Goal: Download file/media

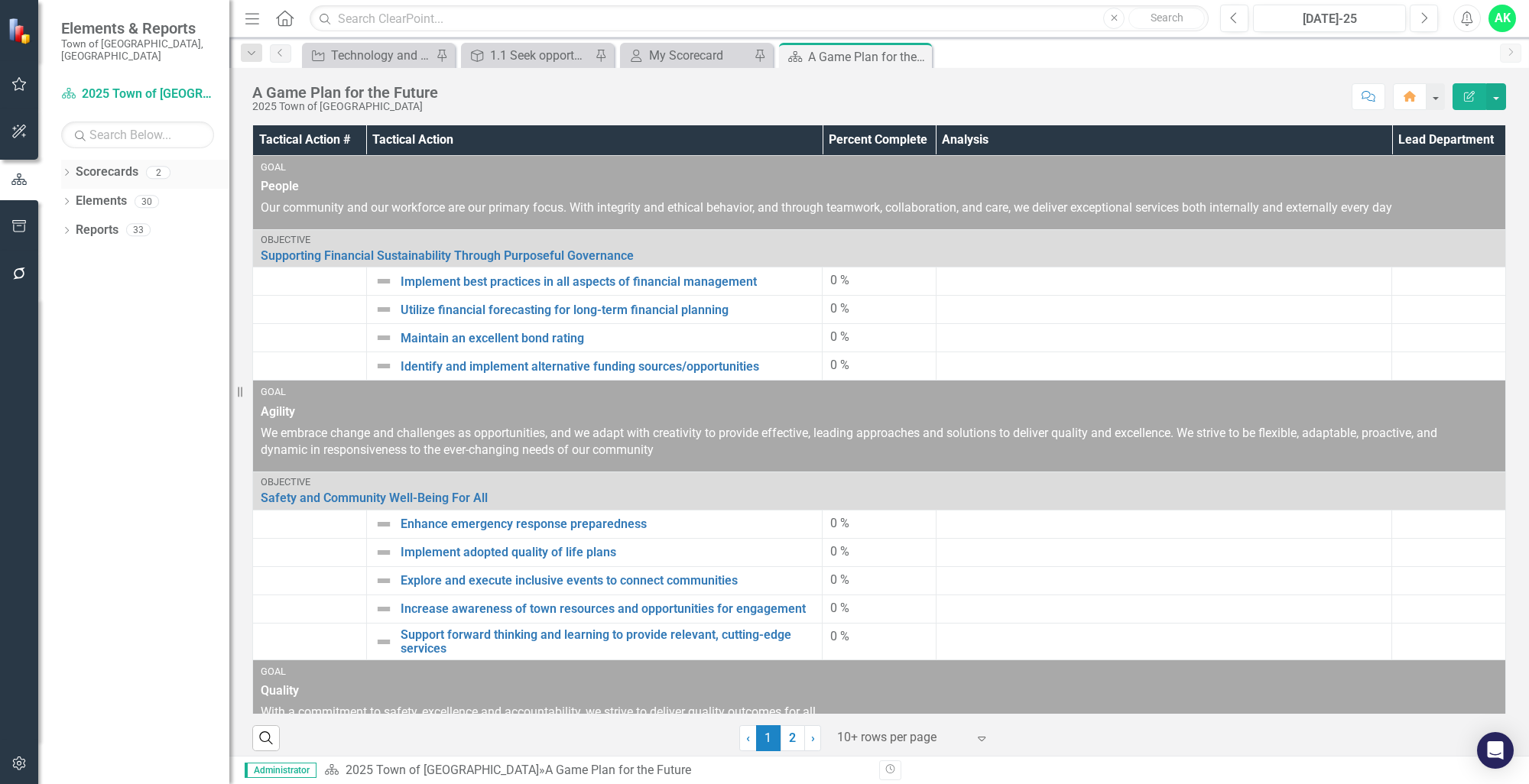
click at [66, 170] on icon "Dropdown" at bounding box center [67, 174] width 11 height 8
click at [72, 196] on icon "Dropdown" at bounding box center [74, 201] width 11 height 9
click at [163, 222] on link "Innovation and Technology Projects" at bounding box center [164, 230] width 130 height 18
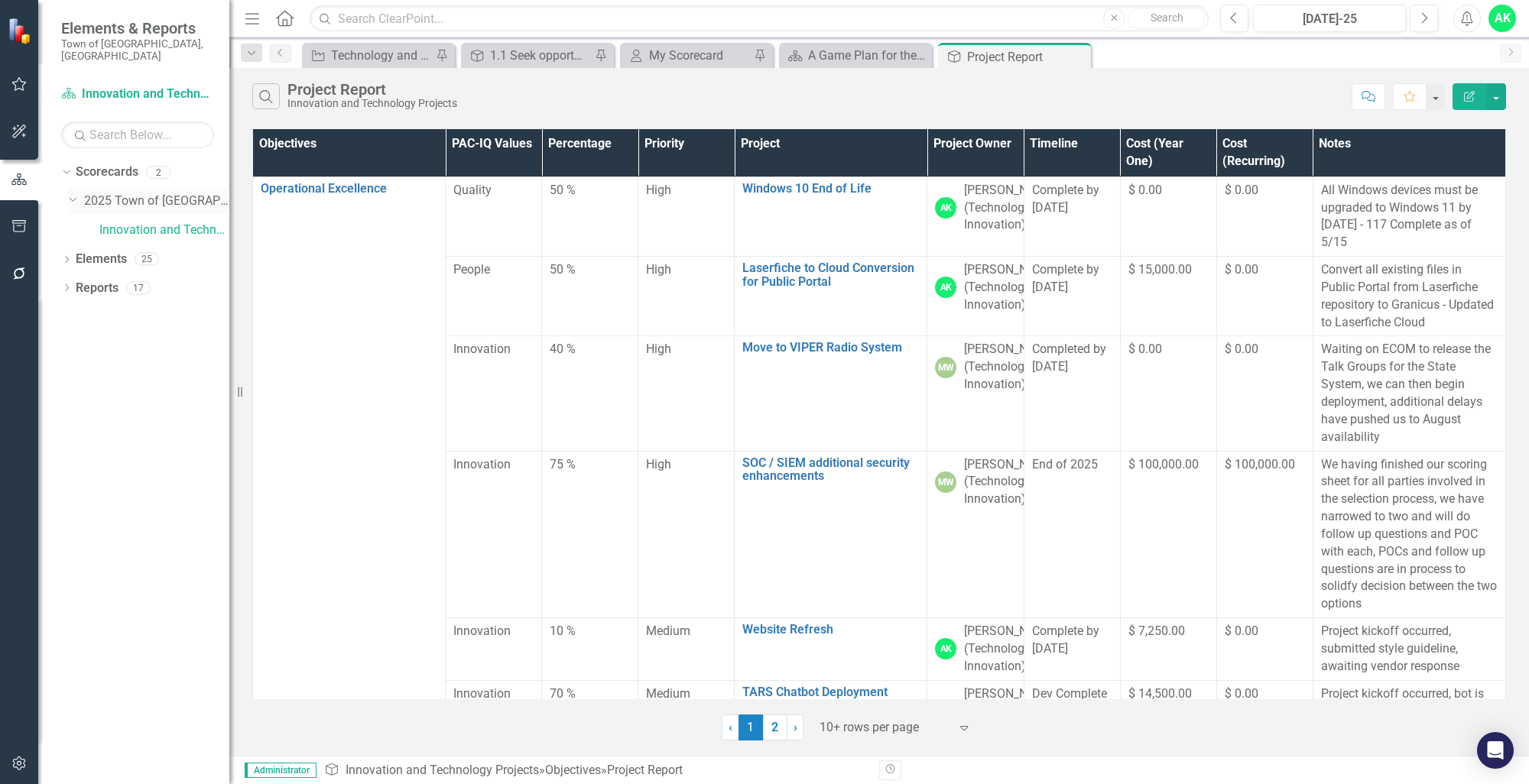
click at [99, 192] on link "2025 Town of [GEOGRAPHIC_DATA]" at bounding box center [156, 201] width 145 height 18
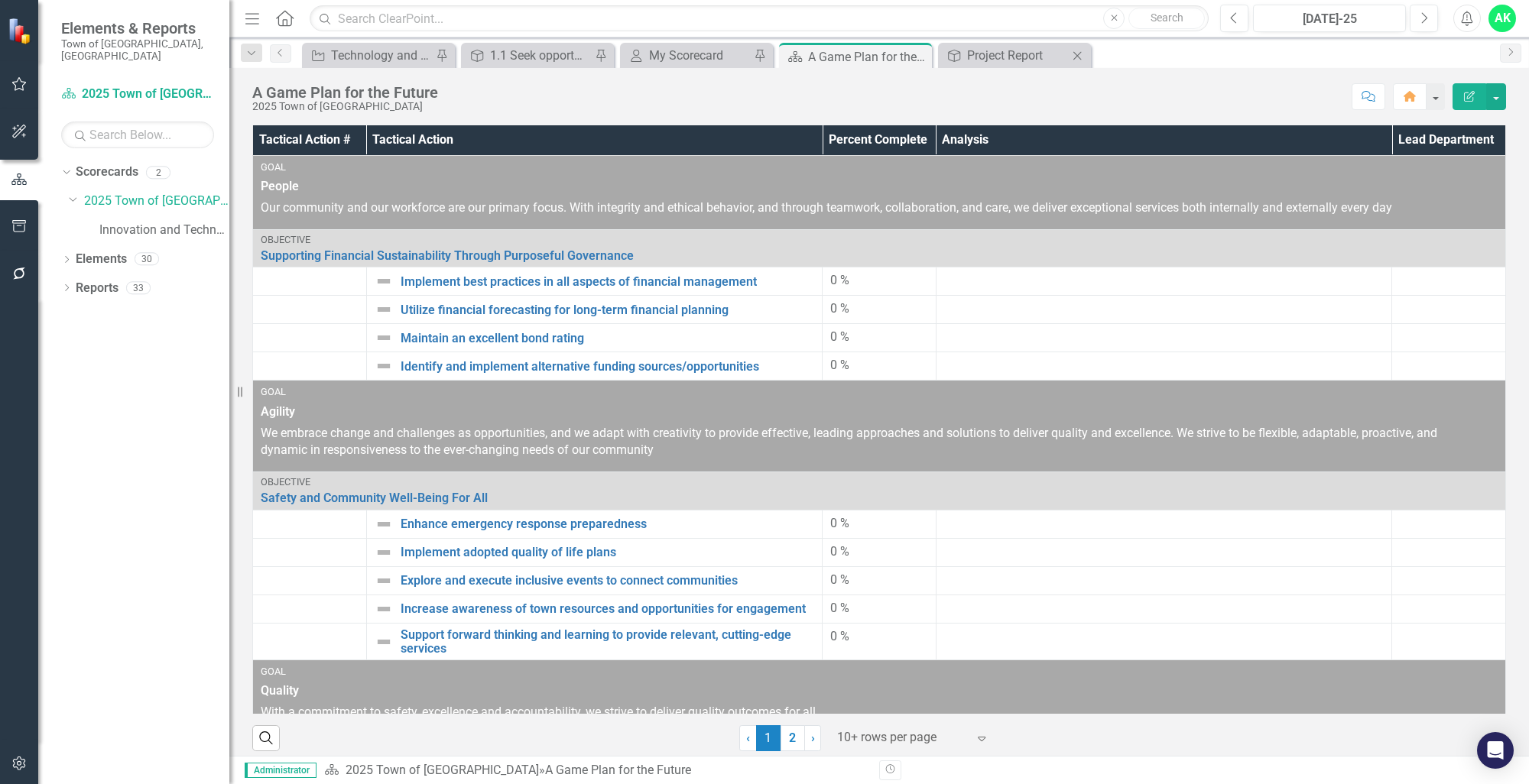
click at [1034, 68] on div "A Game Plan for the Future 2025 Town of [GEOGRAPHIC_DATA] Score: N/A [DATE]-25 …" at bounding box center [879, 92] width 1300 height 46
click at [1031, 57] on div "Project Report" at bounding box center [1017, 55] width 101 height 19
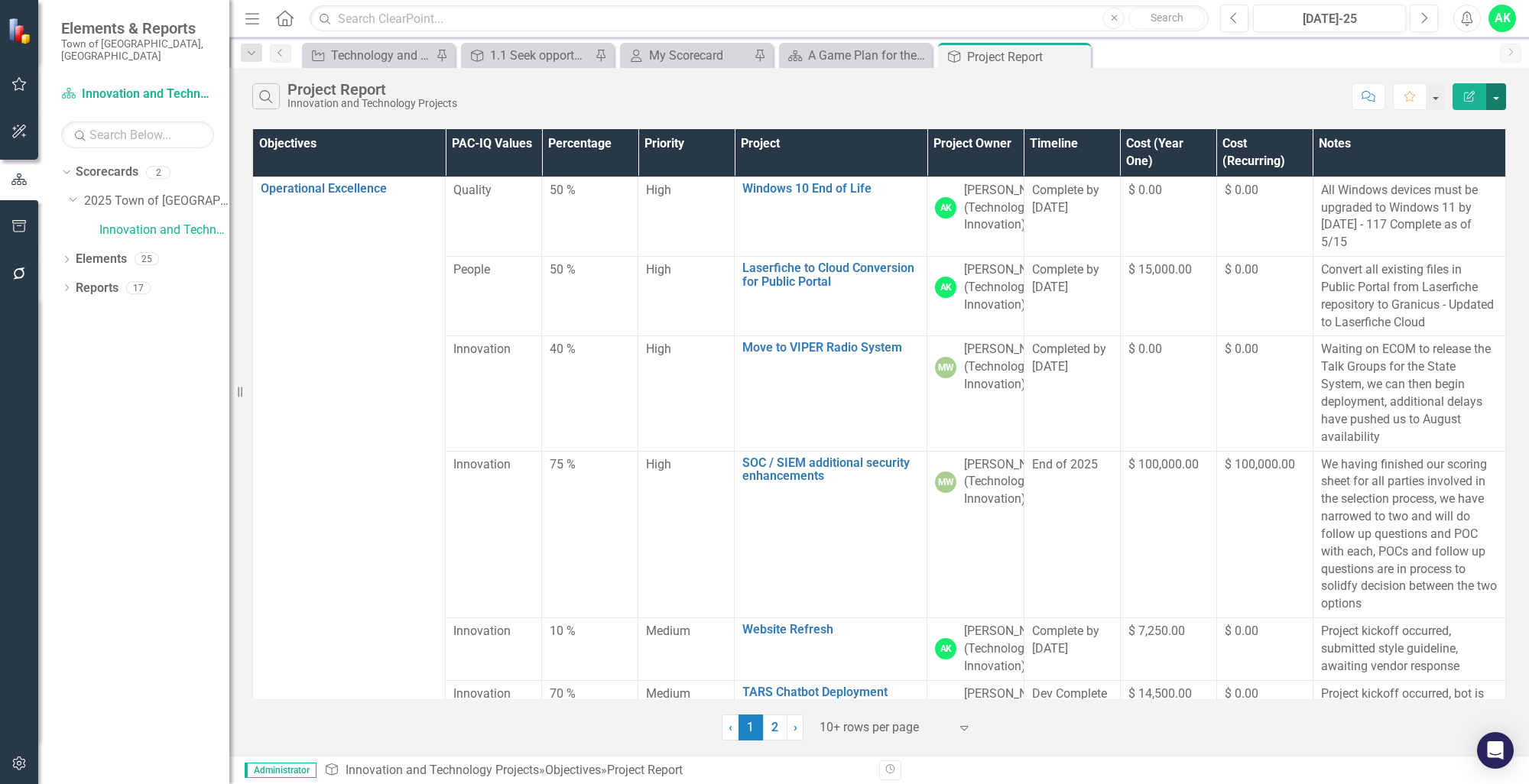
click at [1498, 99] on button "button" at bounding box center [1496, 96] width 19 height 27
click at [1438, 158] on link "PDF Export to PDF" at bounding box center [1445, 154] width 121 height 29
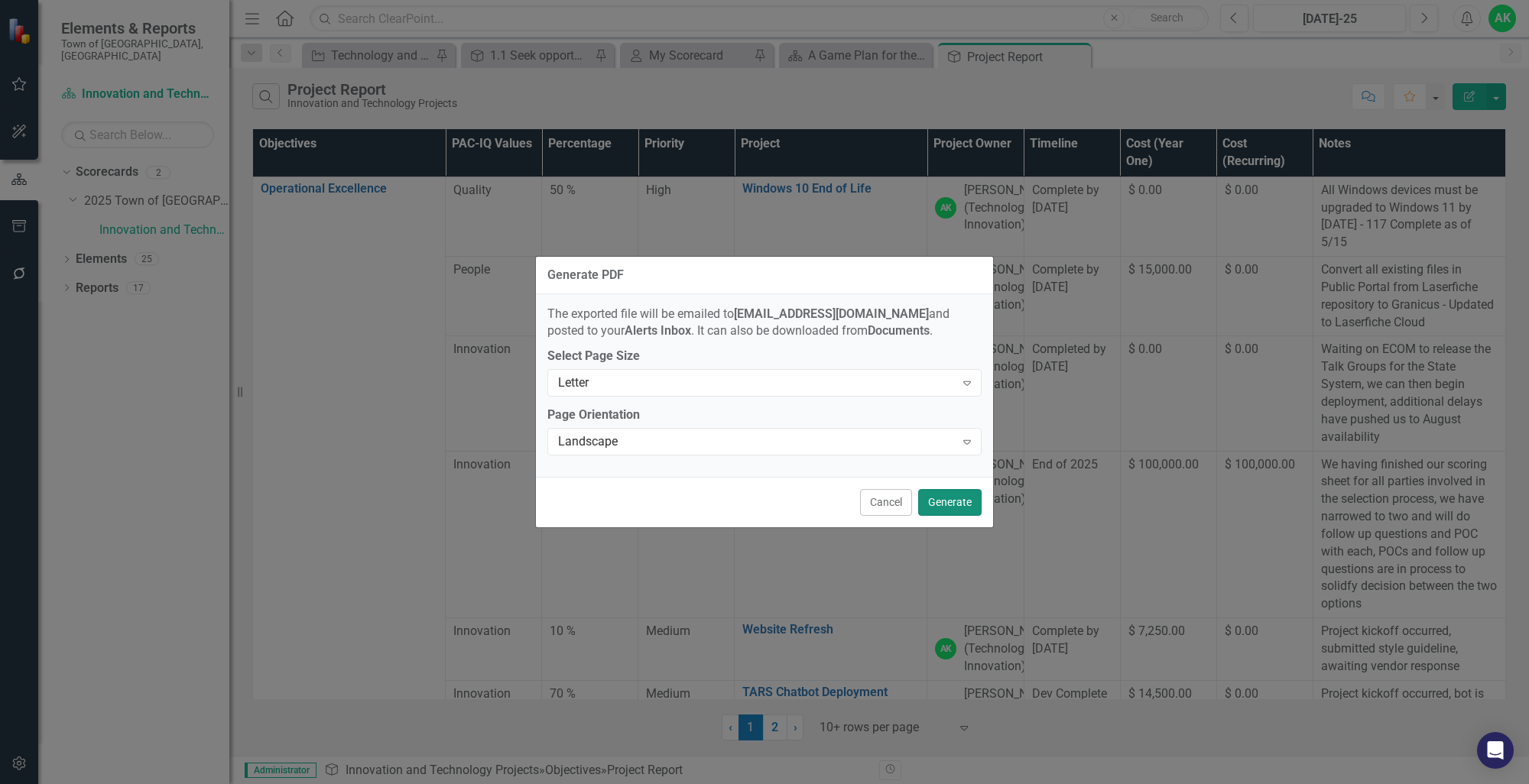
click at [943, 497] on button "Generate" at bounding box center [950, 502] width 64 height 27
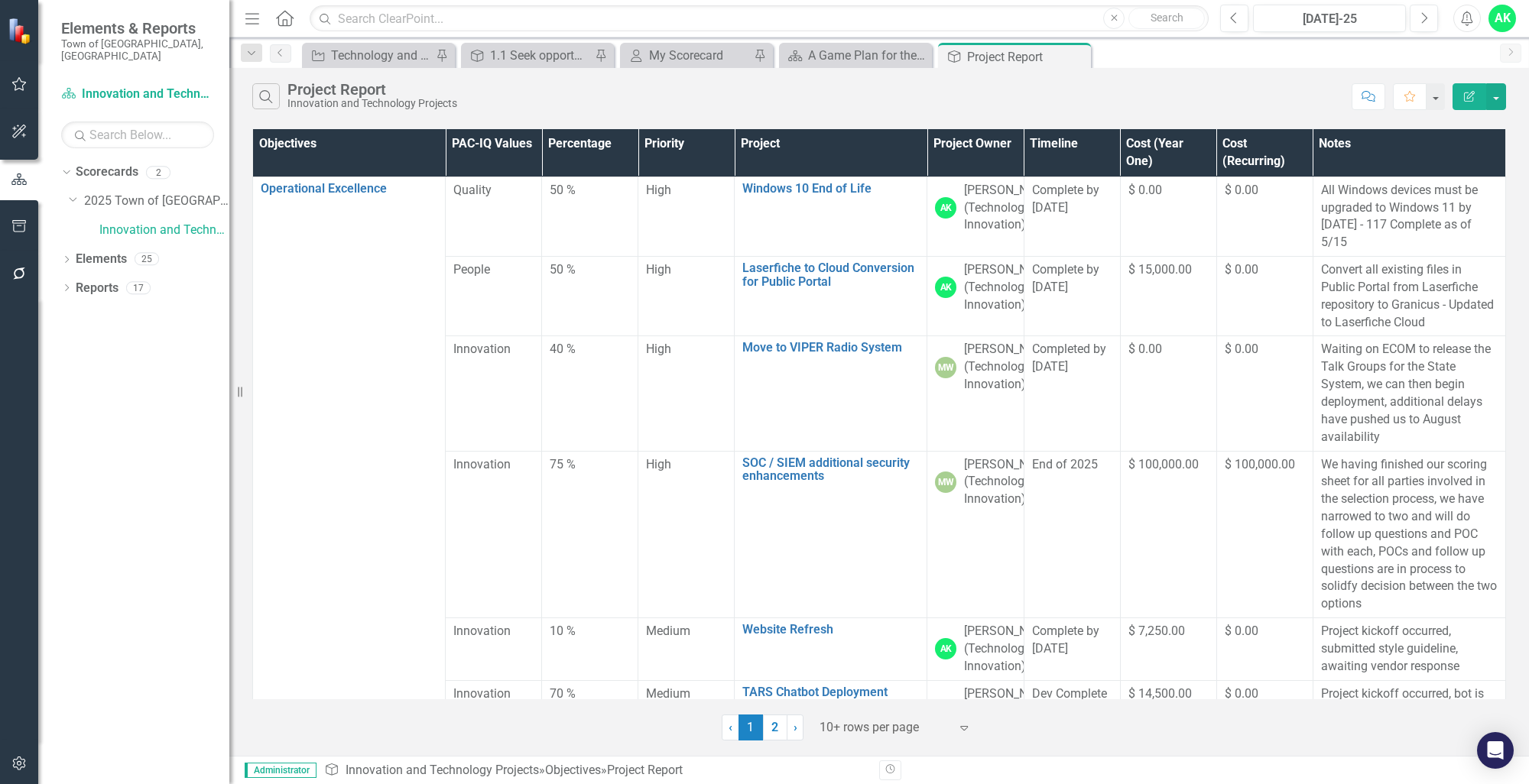
click at [1498, 31] on div "AK" at bounding box center [1503, 18] width 28 height 28
click at [1247, 95] on div "Search Project Report Innovation and Technology Projects" at bounding box center [798, 96] width 1092 height 26
click at [1067, 55] on div "Objective Project Report Pin Close" at bounding box center [1015, 56] width 145 height 19
click at [0, 0] on icon "Close" at bounding box center [0, 0] width 0 height 0
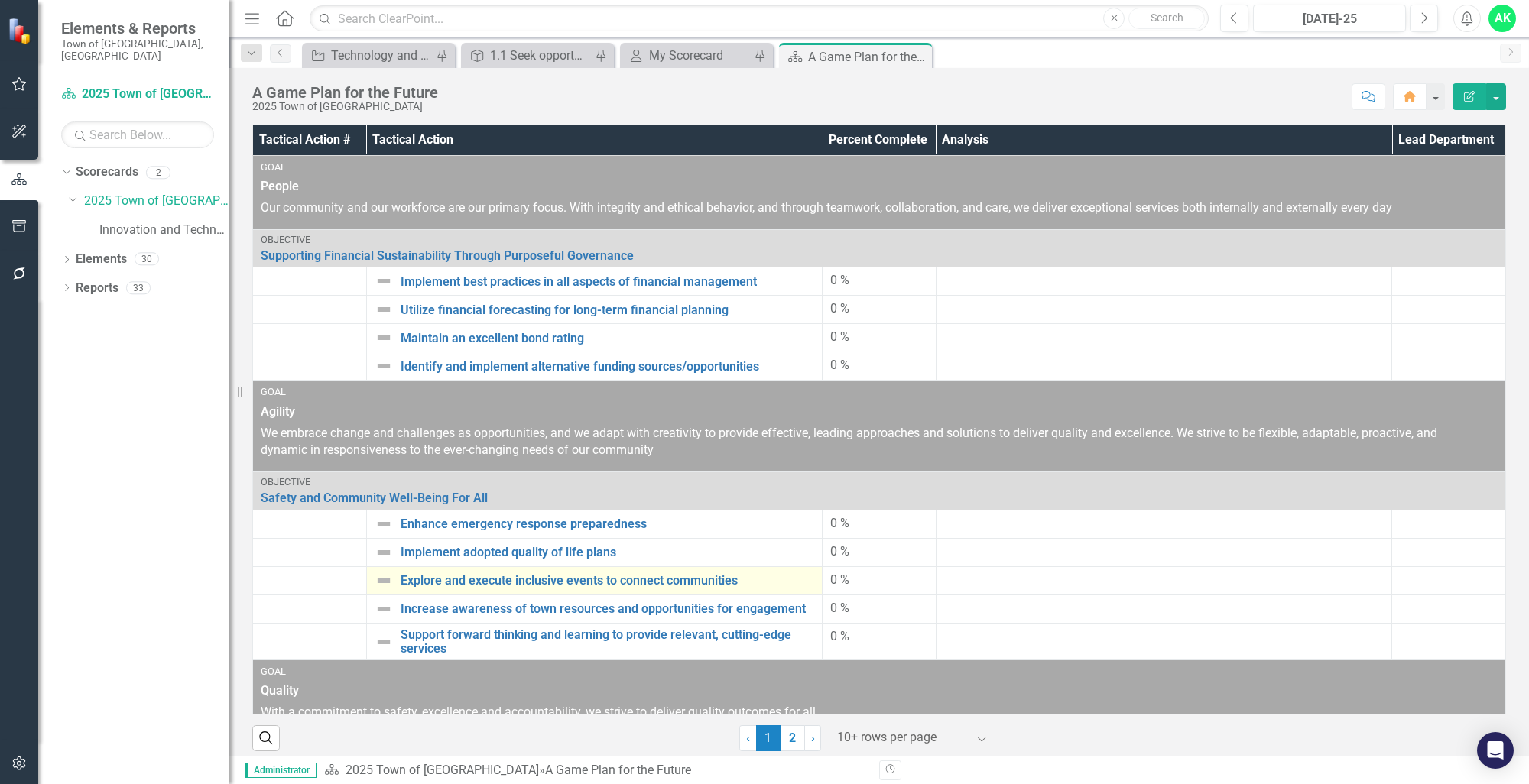
scroll to position [77, 0]
